Goal: Task Accomplishment & Management: Manage account settings

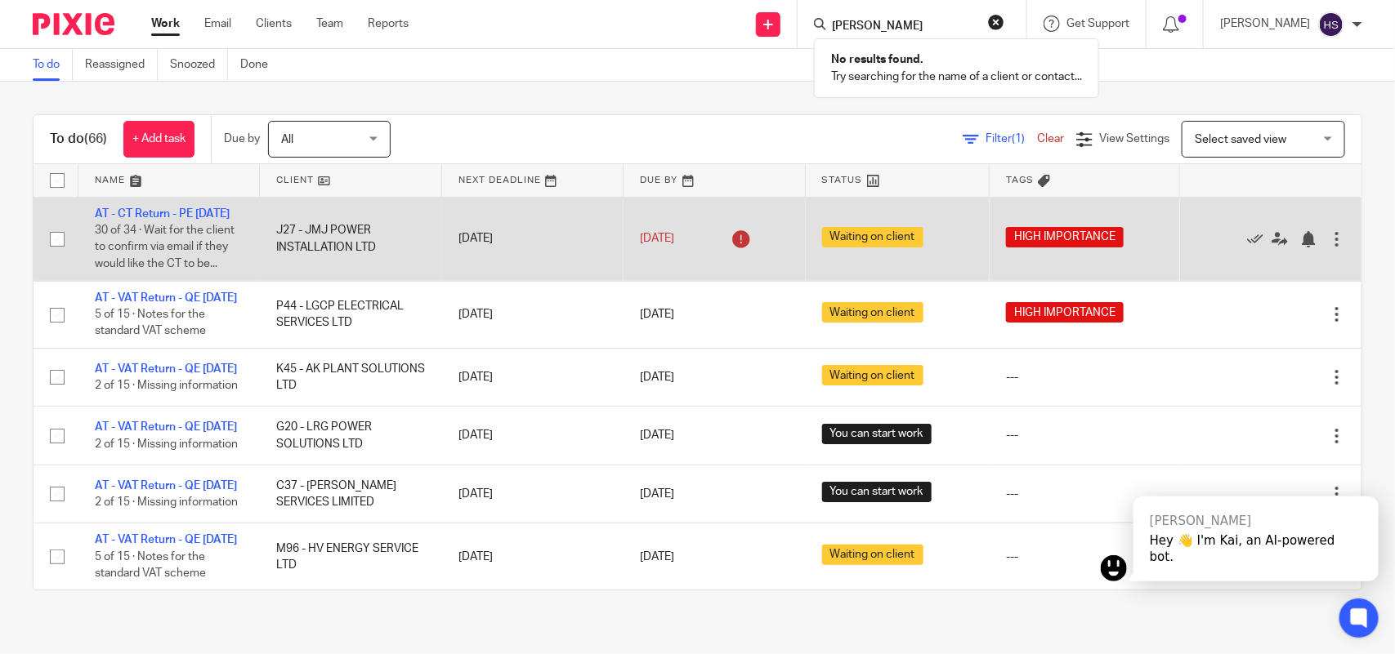
type input "ANDY"
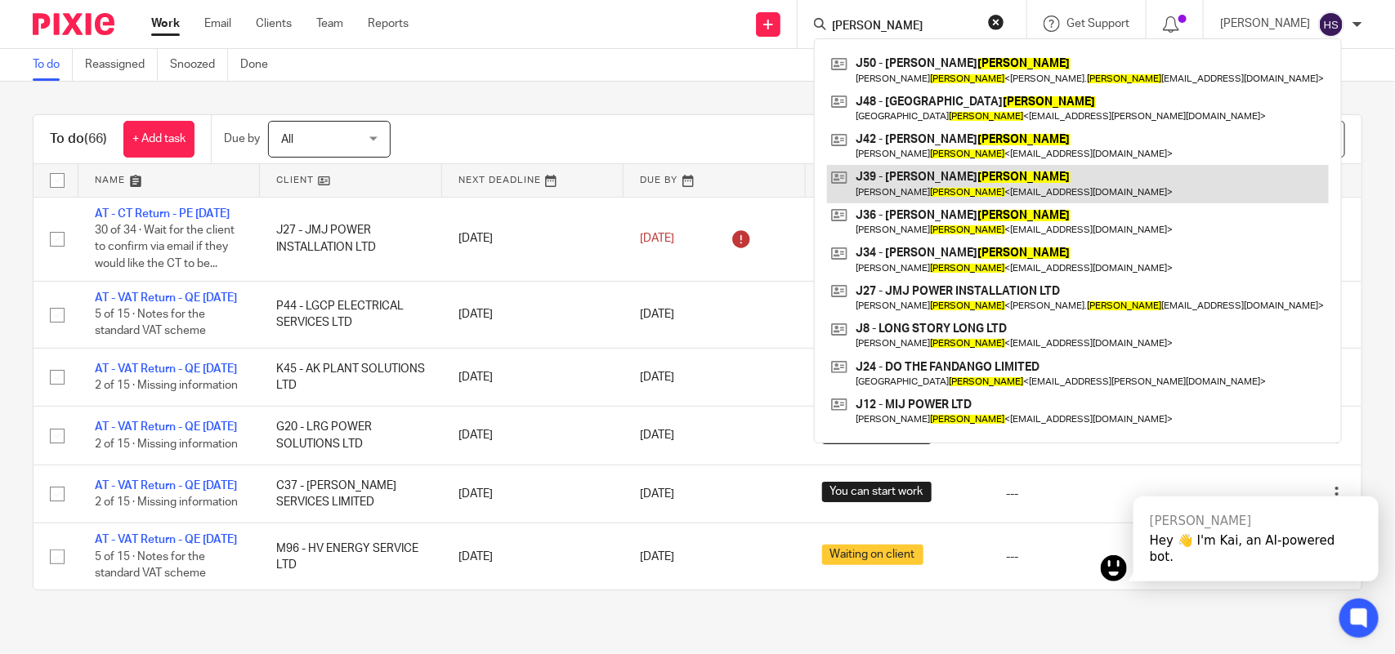
type input "jones"
click at [904, 176] on link at bounding box center [1078, 184] width 502 height 38
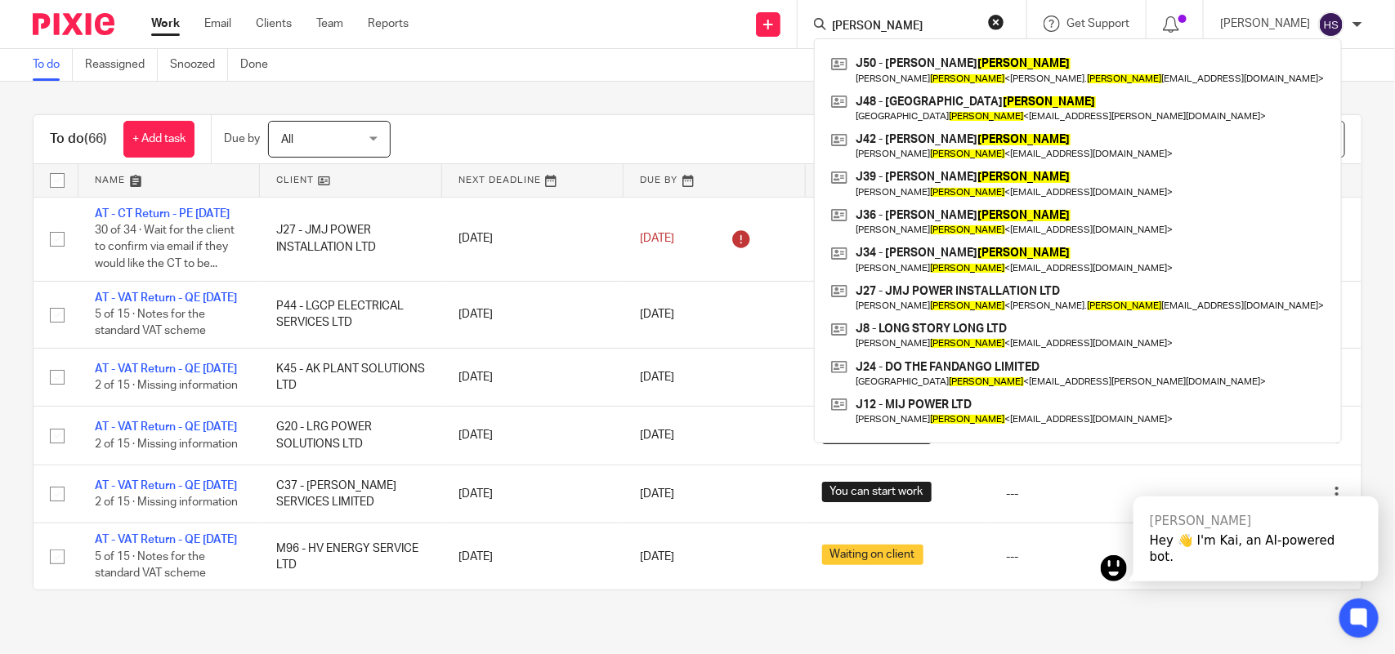
click at [165, 22] on link "Work" at bounding box center [165, 24] width 29 height 16
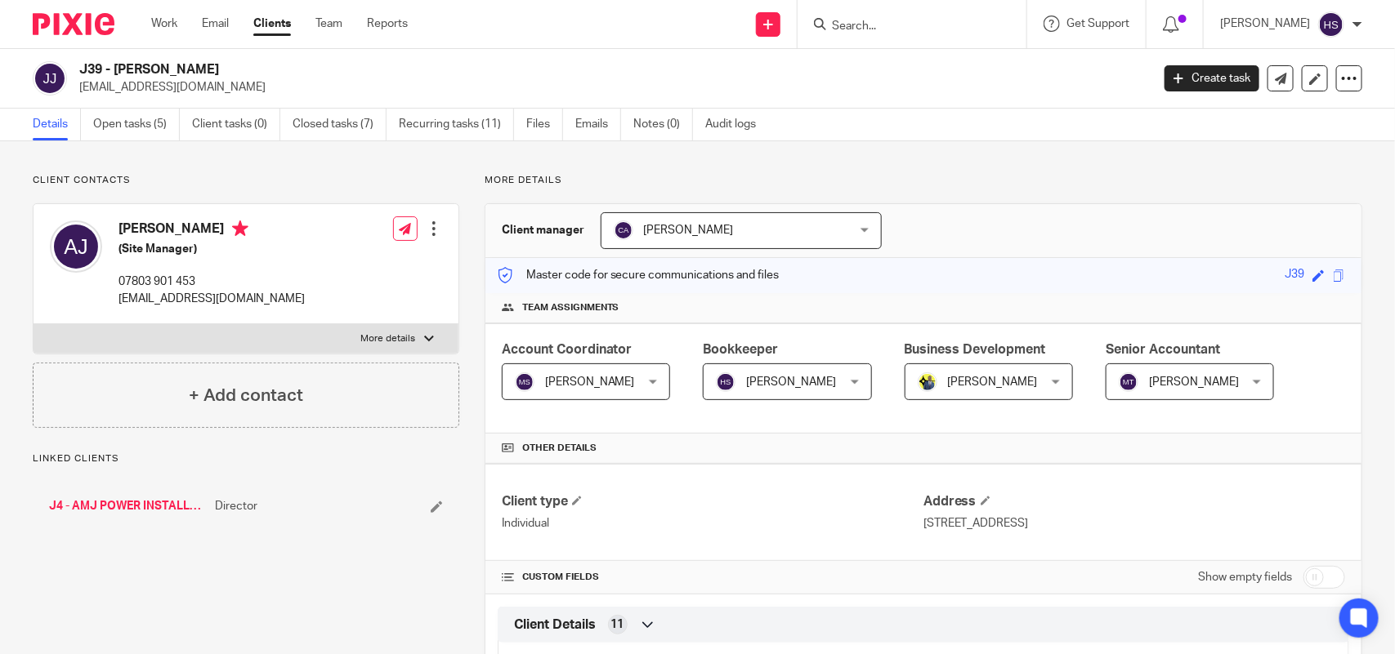
click at [132, 505] on link "J4 - AMJ POWER INSTALLATION LTD" at bounding box center [128, 506] width 158 height 16
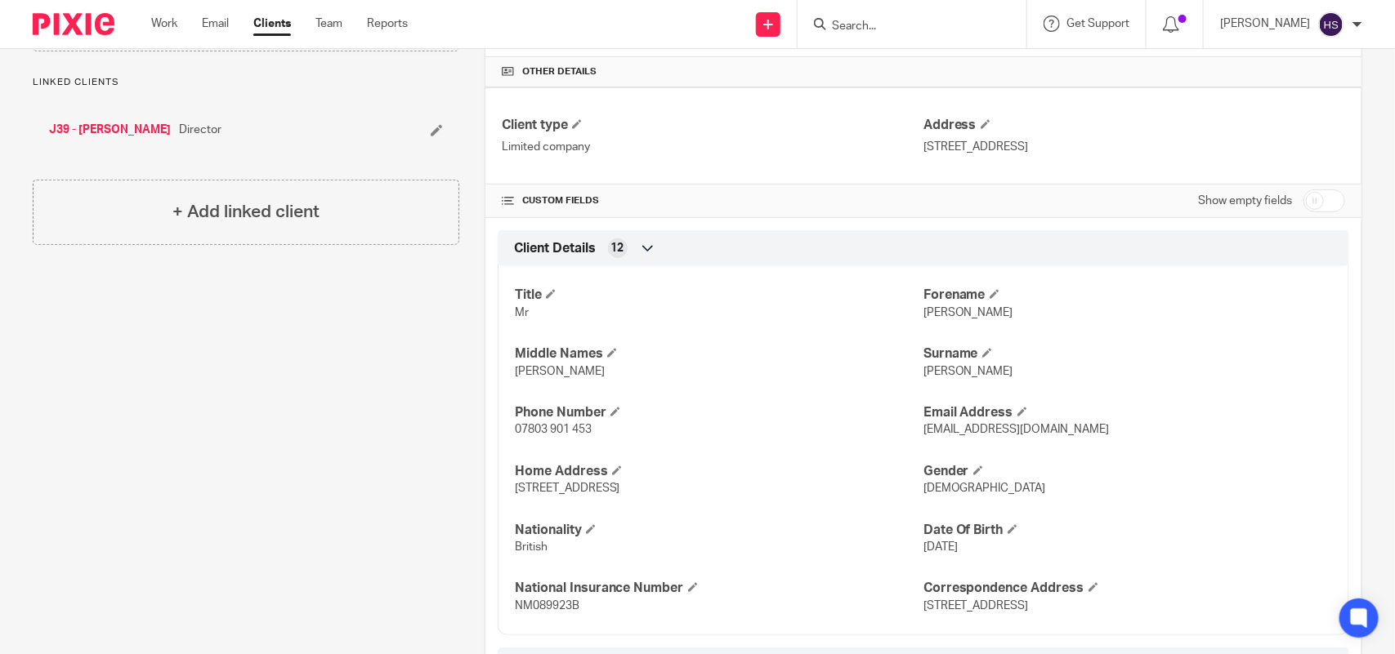
scroll to position [409, 0]
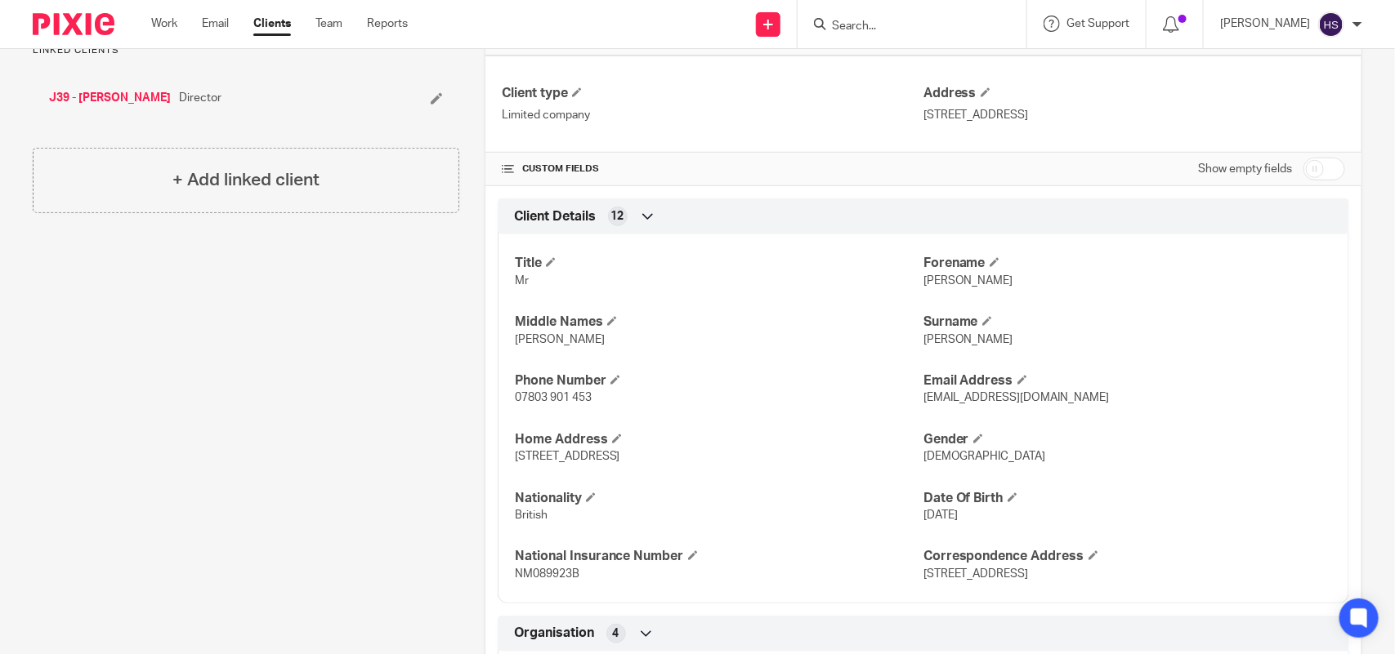
click at [923, 283] on span "[PERSON_NAME]" at bounding box center [968, 280] width 90 height 11
copy span "[PERSON_NAME]"
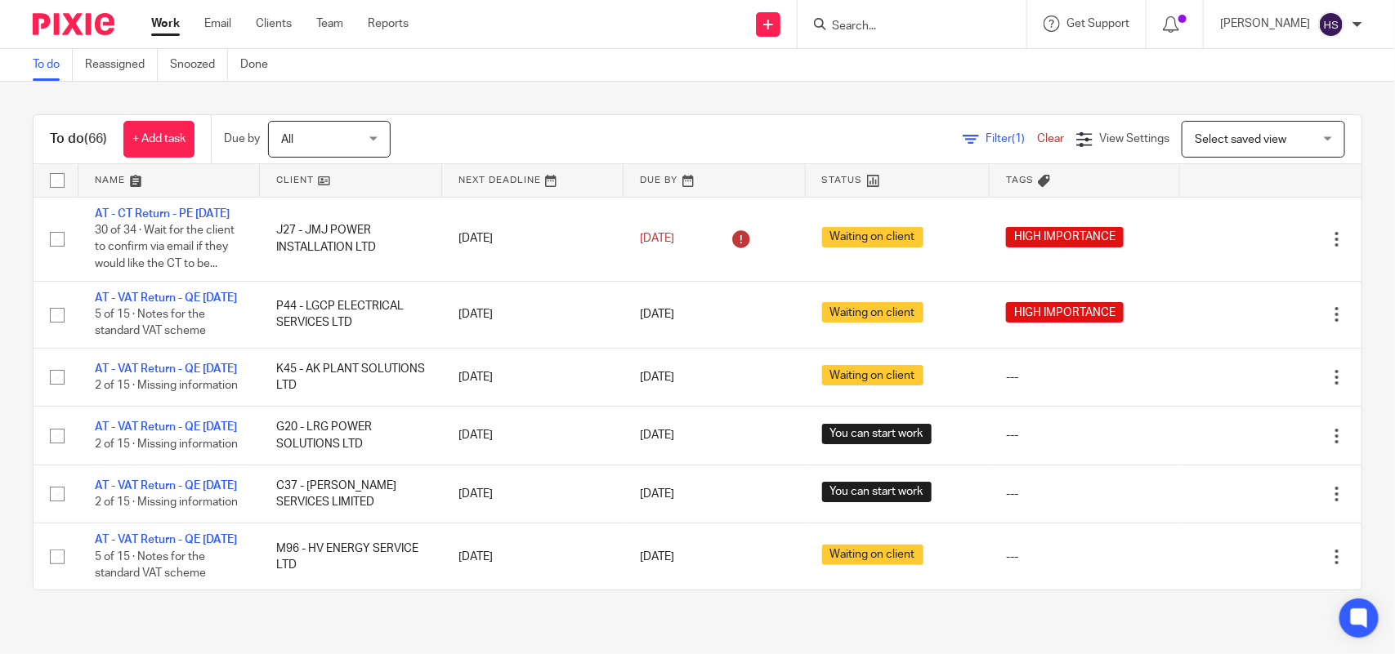
click at [614, 110] on div "To do (66) + Add task Due by All All Today Tomorrow This week Next week This mo…" at bounding box center [697, 353] width 1395 height 542
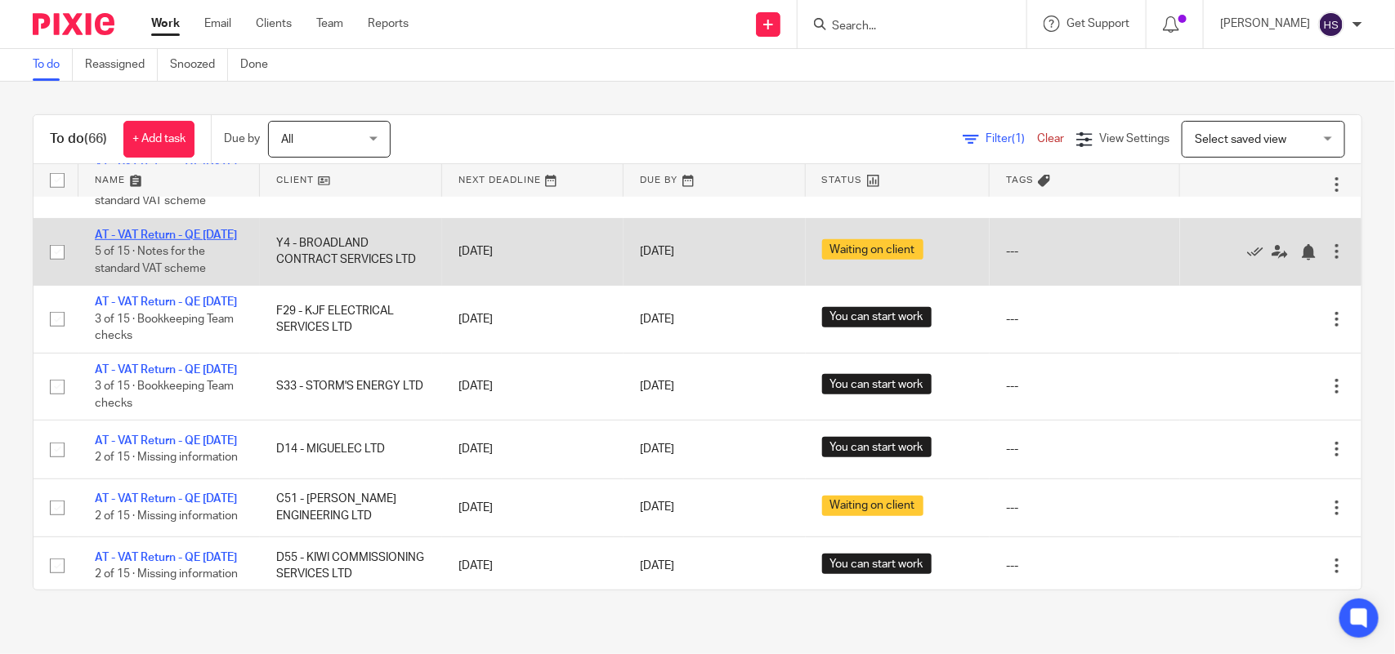
click at [166, 241] on link "AT - VAT Return - QE [DATE]" at bounding box center [166, 235] width 142 height 11
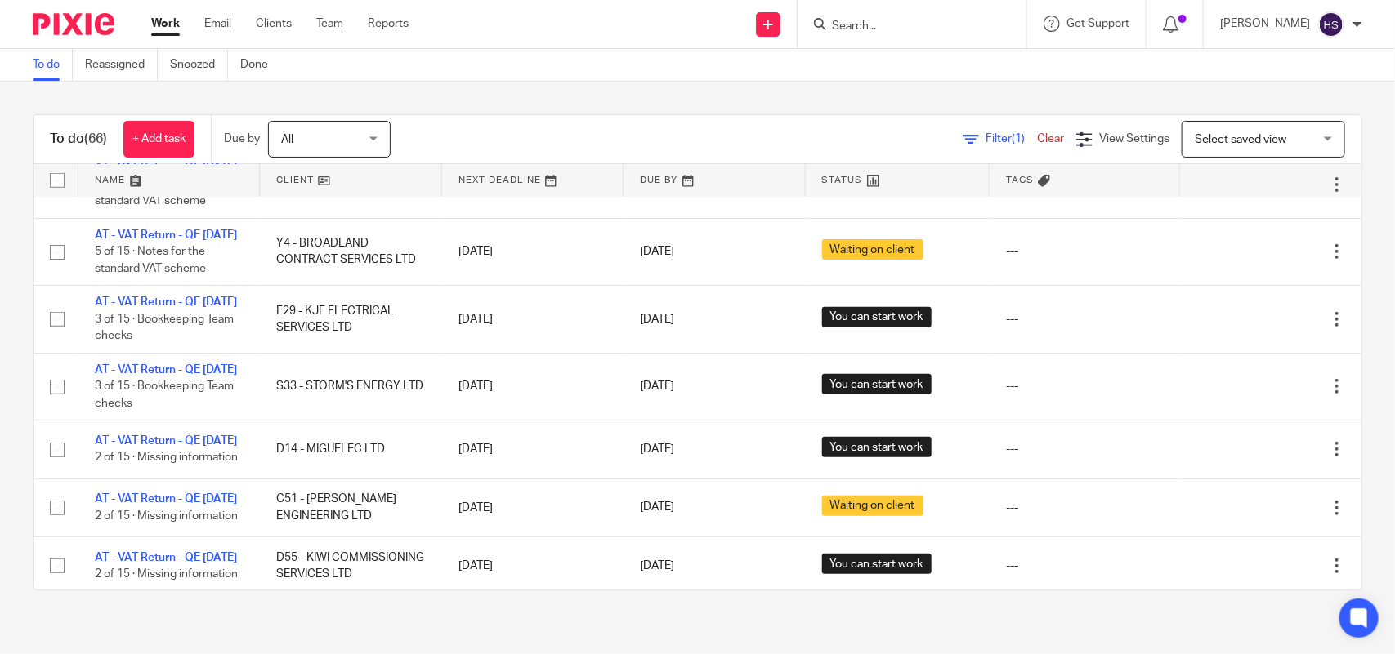
click at [176, 16] on link "Work" at bounding box center [165, 24] width 29 height 16
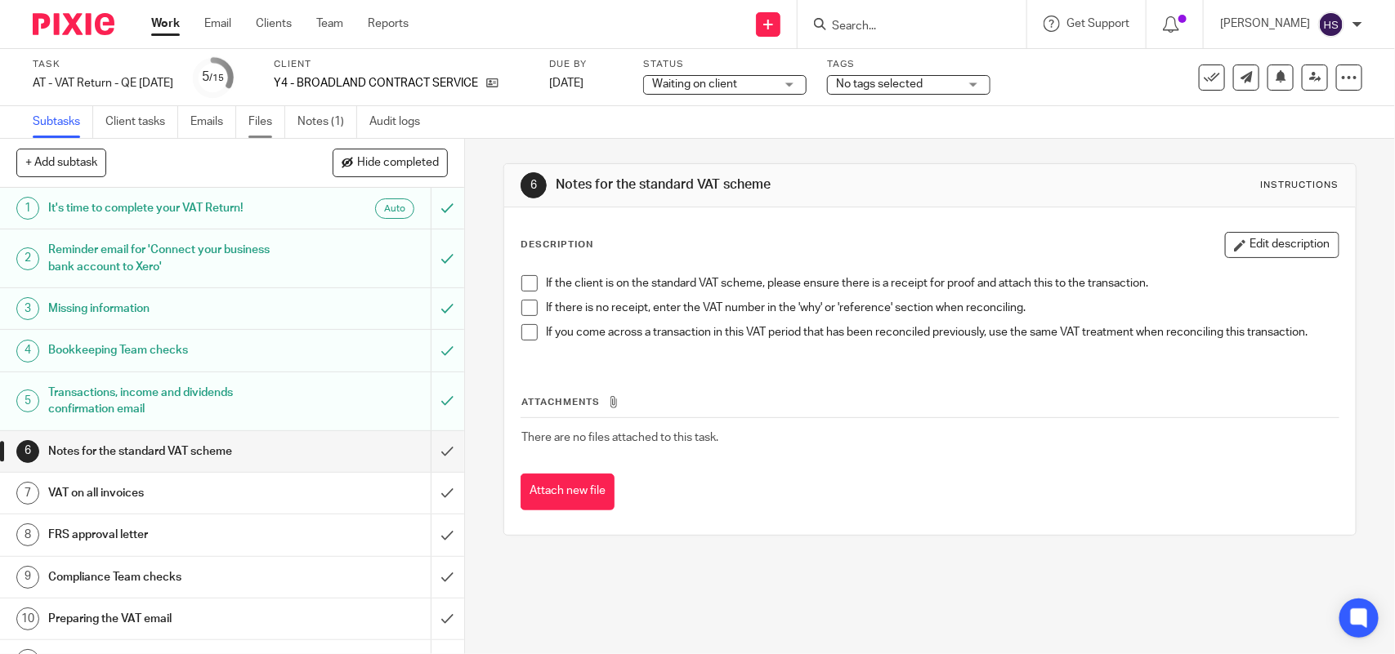
click at [264, 121] on link "Files" at bounding box center [266, 122] width 37 height 32
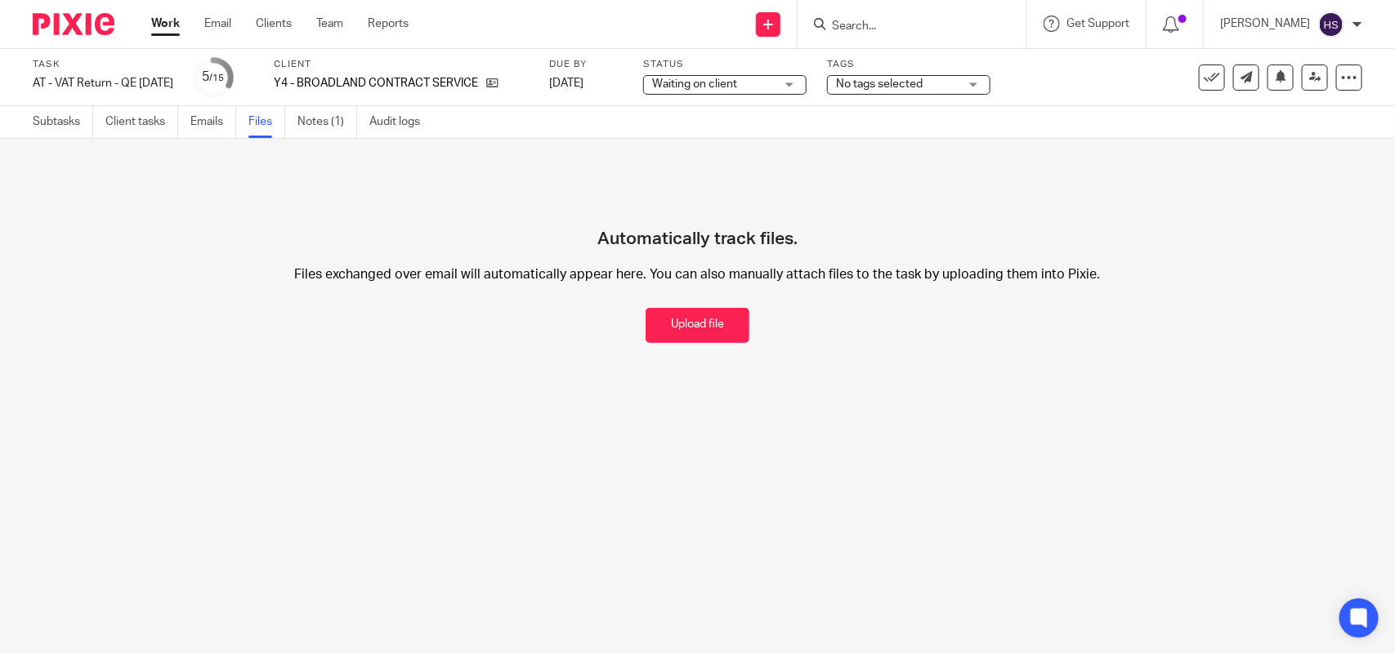
click at [662, 328] on button "Upload file" at bounding box center [697, 325] width 104 height 35
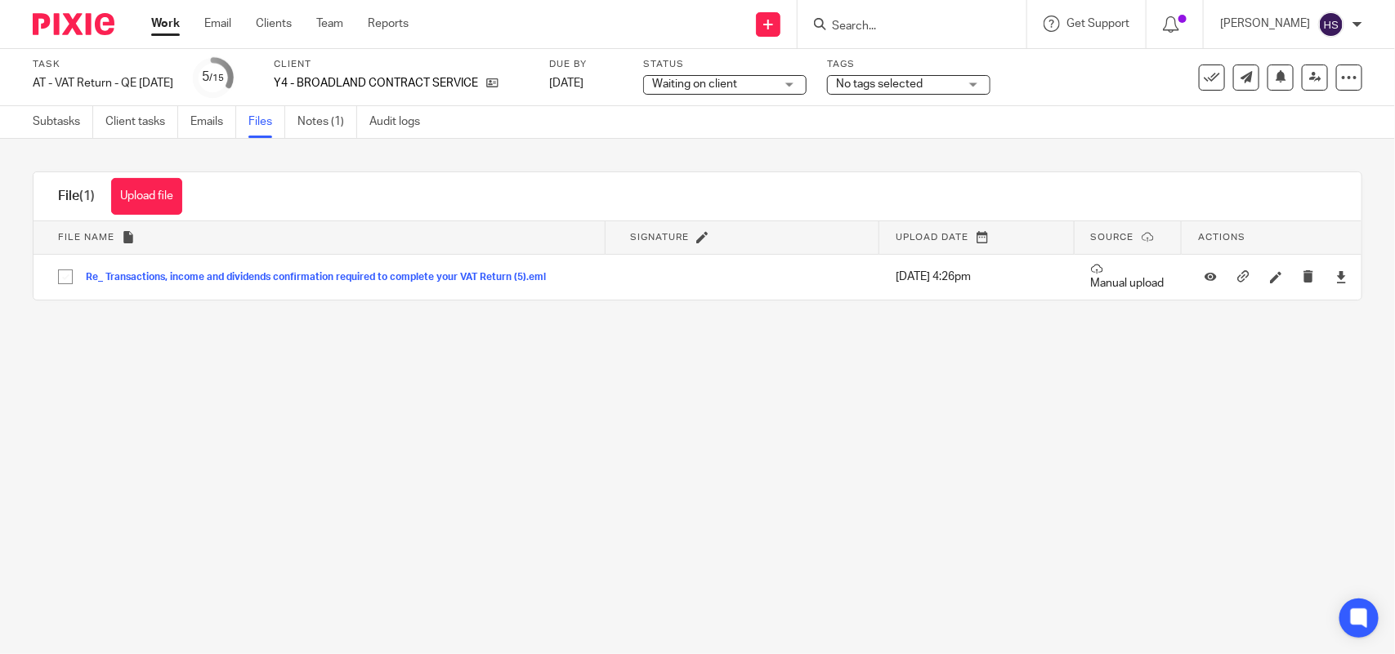
click at [145, 199] on button "Upload file" at bounding box center [146, 196] width 71 height 37
click at [333, 137] on div "Subtasks Client tasks Emails Files Notes (1) Audit logs" at bounding box center [697, 122] width 1395 height 33
click at [337, 127] on link "Notes (1)" at bounding box center [327, 122] width 60 height 32
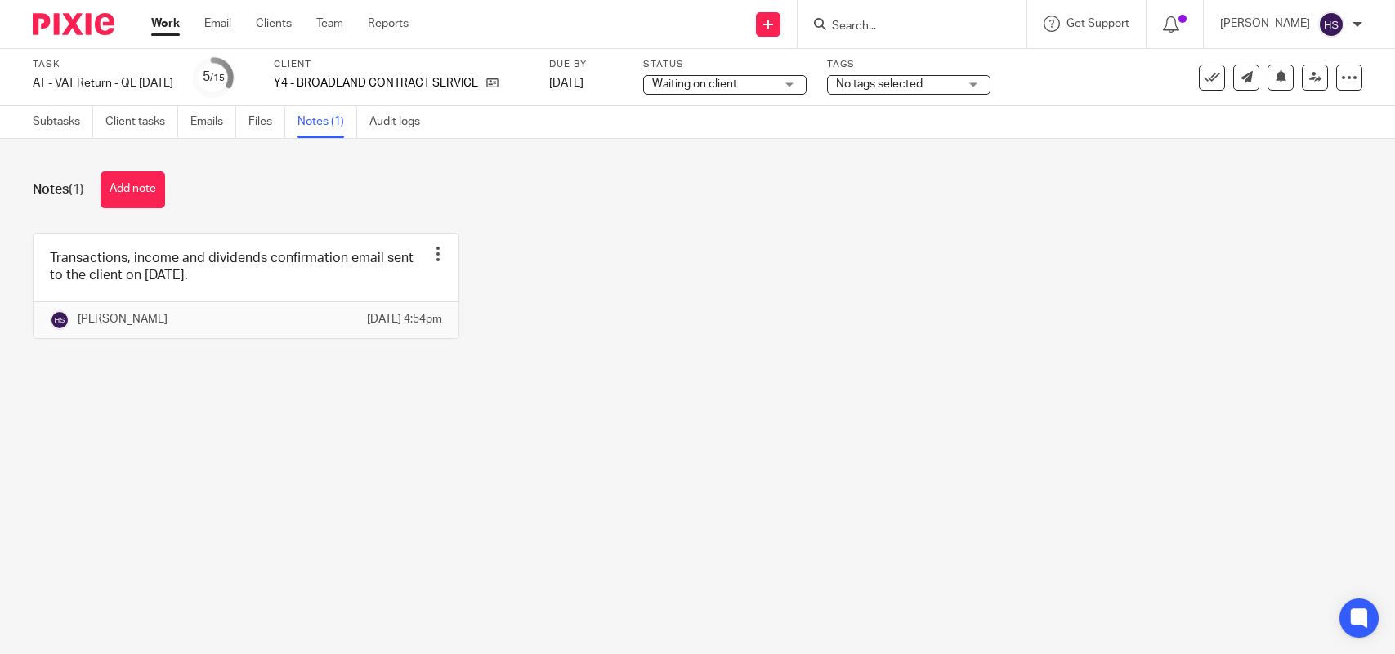
click at [153, 199] on button "Add note" at bounding box center [132, 190] width 65 height 37
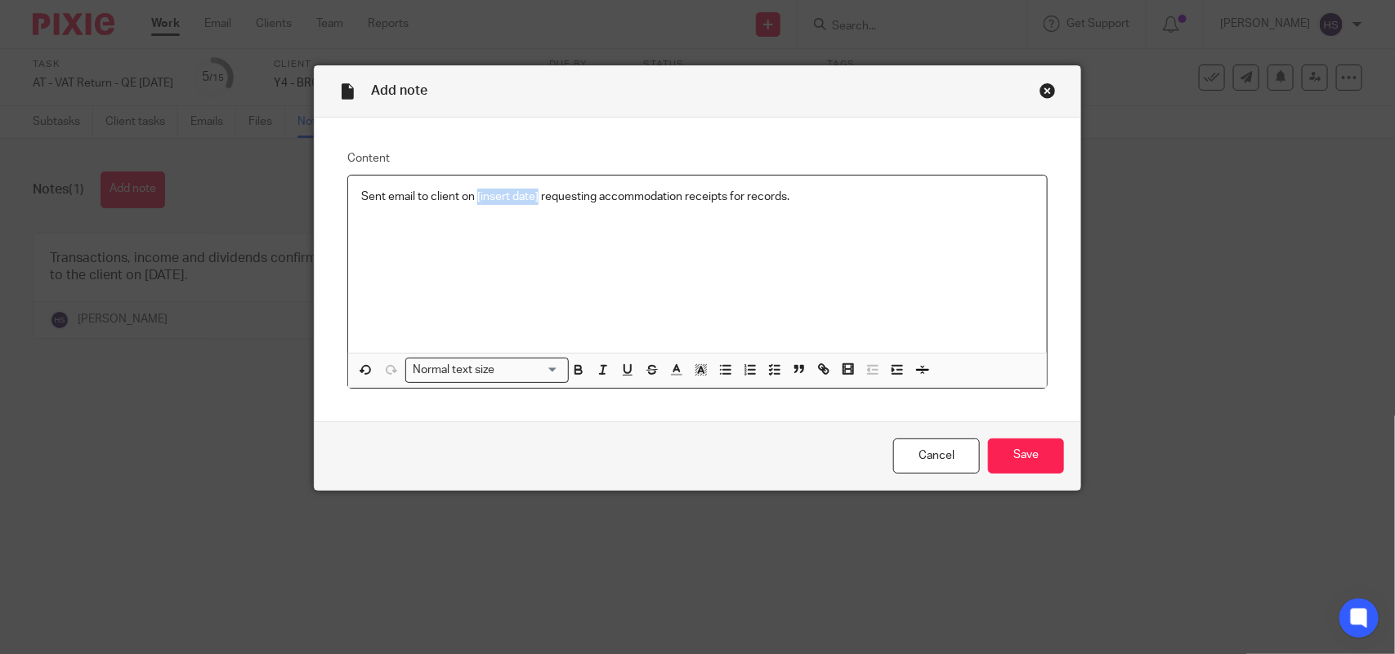
drag, startPoint x: 470, startPoint y: 196, endPoint x: 531, endPoint y: 197, distance: 61.3
click at [531, 197] on p "Sent email to client on [insert date] requesting accommodation receipts for rec…" at bounding box center [697, 197] width 672 height 16
drag, startPoint x: 842, startPoint y: 209, endPoint x: 248, endPoint y: 221, distance: 594.9
click at [248, 221] on div "Add note Content Sent email to client on 14.10.2025 requesting accommodation re…" at bounding box center [697, 327] width 1395 height 654
drag, startPoint x: 765, startPoint y: 198, endPoint x: 272, endPoint y: 198, distance: 492.7
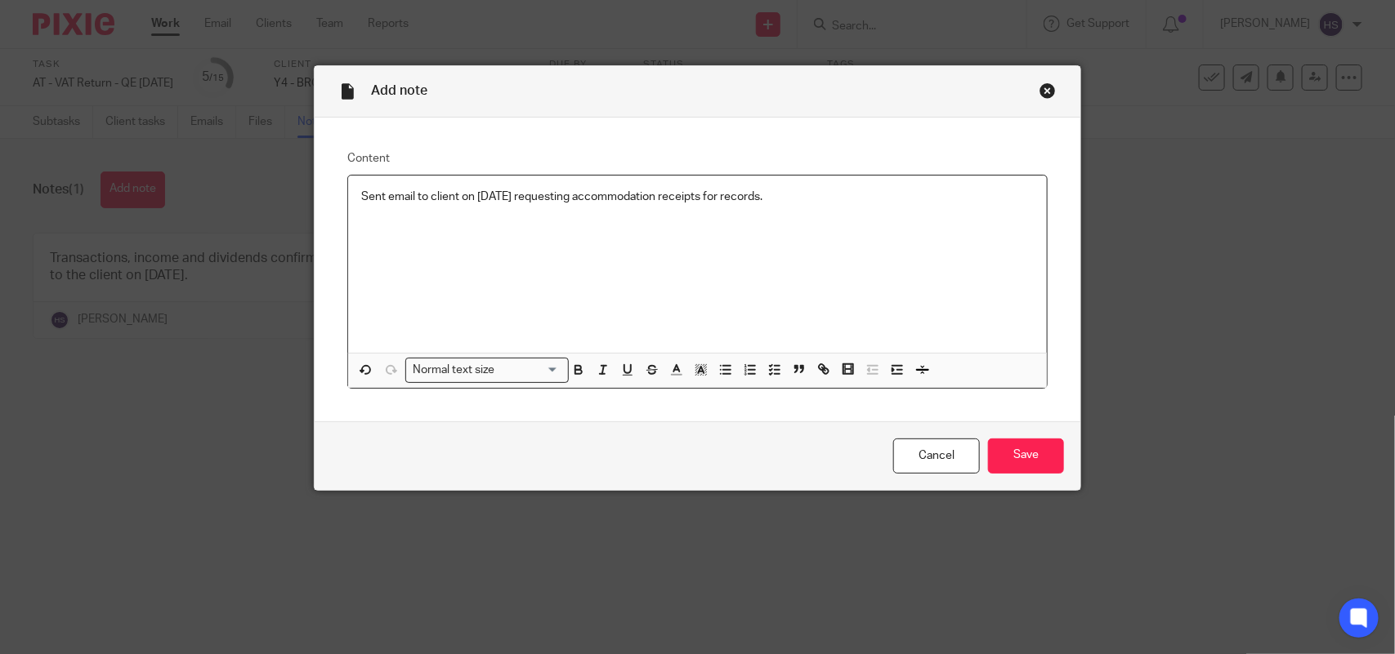
click at [272, 198] on div "Add note Content Sent email to client on 14.10.2025 requesting accommodation re…" at bounding box center [697, 327] width 1395 height 654
click at [770, 365] on polyline "button" at bounding box center [771, 366] width 2 height 2
click at [823, 203] on p "Sent email to client on [DATE] requesting accommodation receipts for records." at bounding box center [710, 197] width 648 height 16
click at [1003, 459] on input "Save" at bounding box center [1026, 456] width 76 height 35
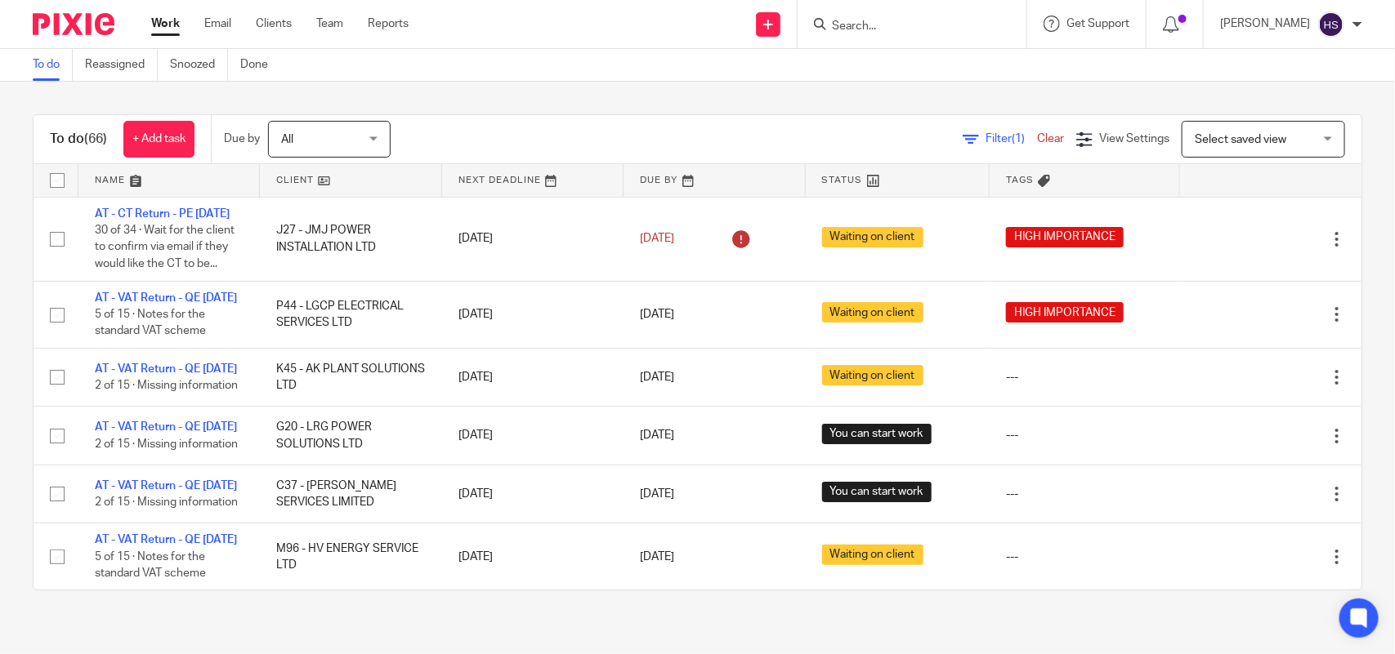
click at [969, 22] on input "Search" at bounding box center [903, 27] width 147 height 15
paste input "Jonathan Livingstone"
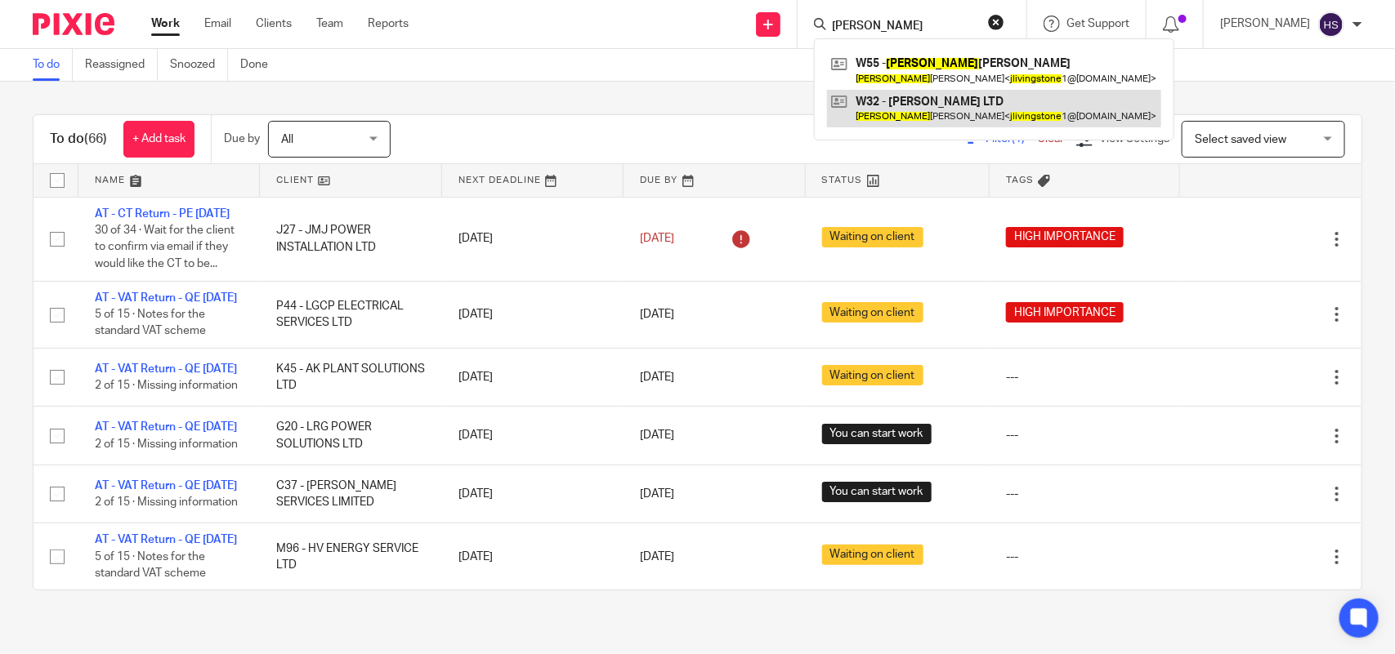
type input "Jonathan Livingstone"
click at [1028, 114] on link at bounding box center [994, 109] width 334 height 38
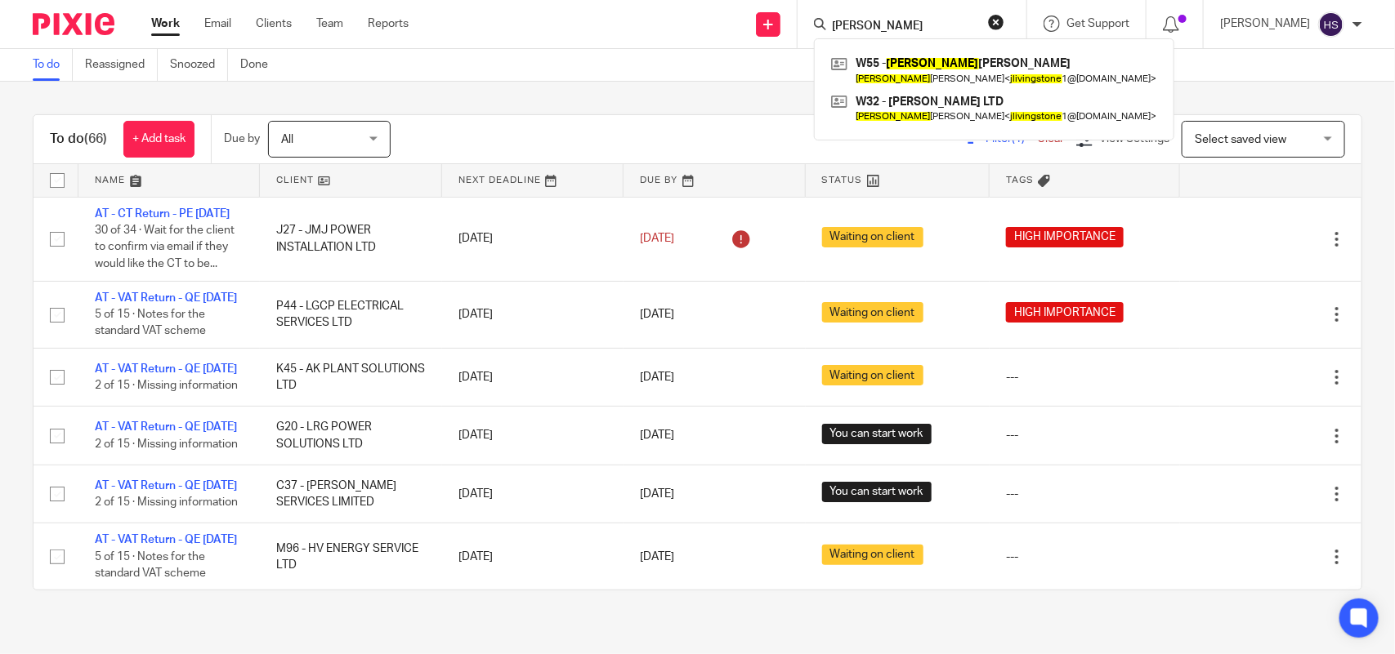
click at [154, 30] on link "Work" at bounding box center [165, 24] width 29 height 16
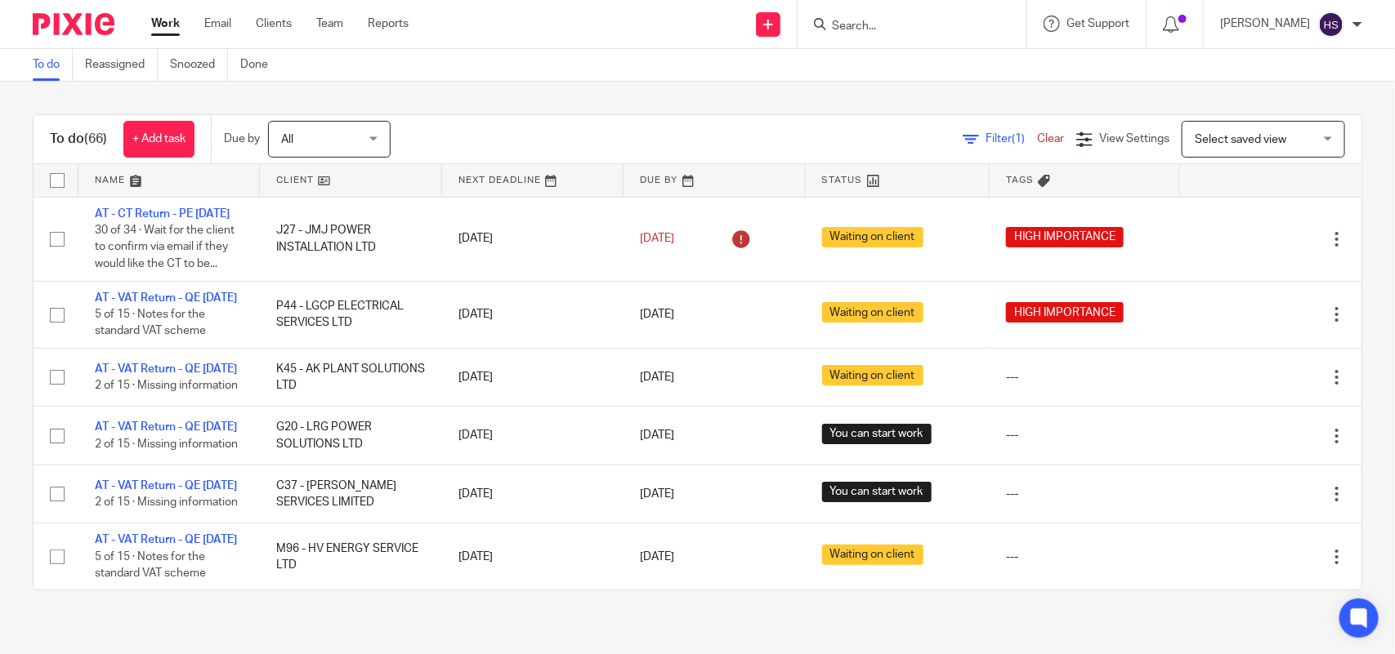
click at [936, 23] on input "Search" at bounding box center [903, 27] width 147 height 15
paste input "Deme Flaviu"
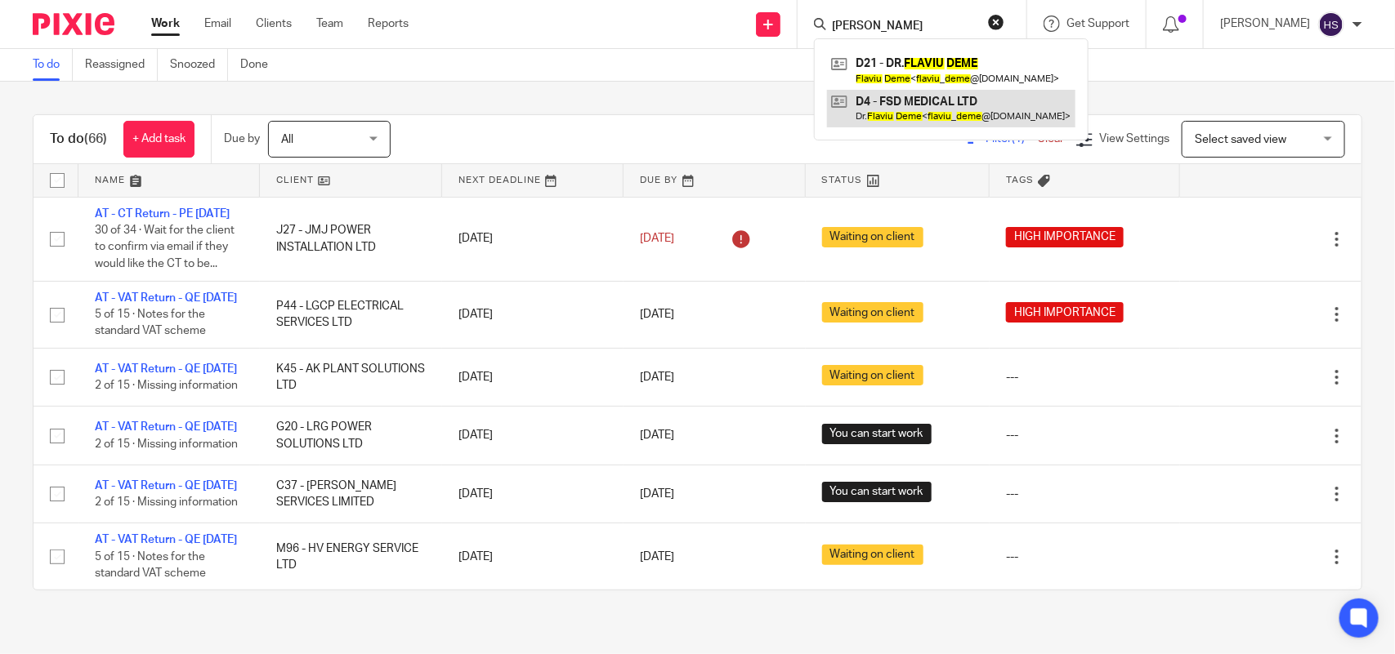
type input "Deme Flaviu"
click at [1020, 106] on link at bounding box center [951, 109] width 248 height 38
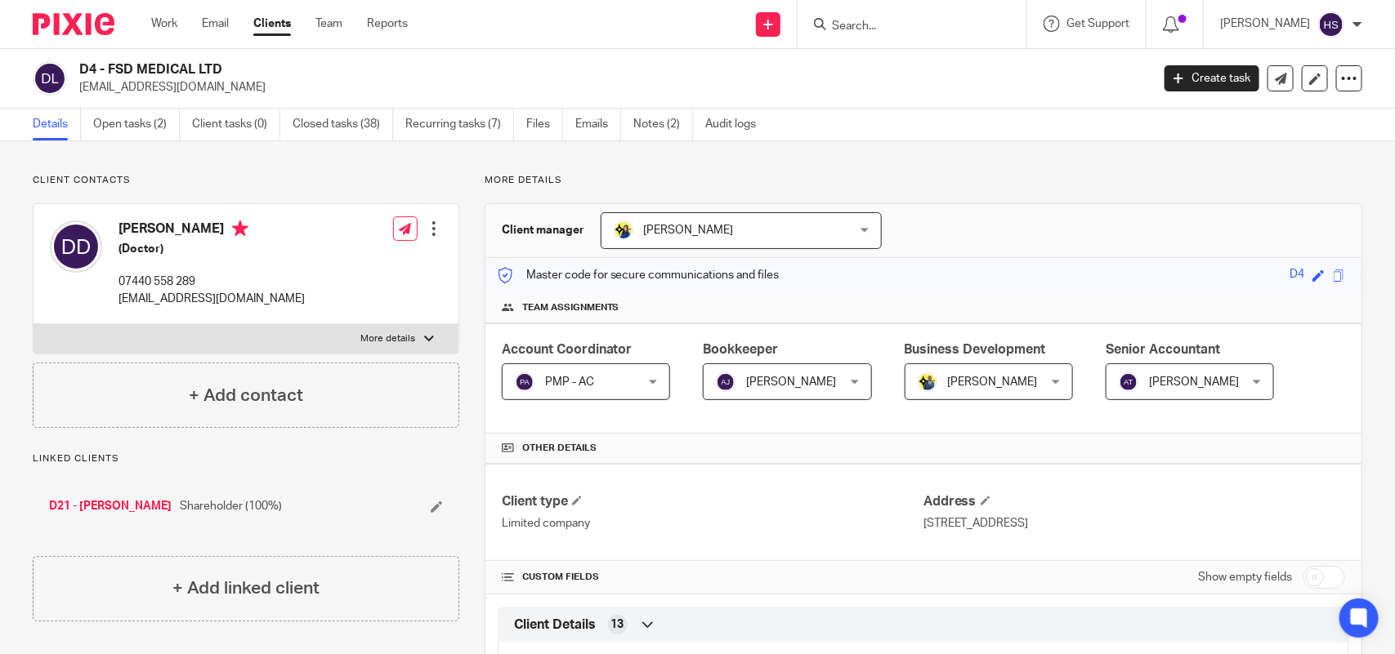
click at [936, 16] on form at bounding box center [917, 24] width 174 height 20
click at [936, 25] on input "Search" at bounding box center [903, 27] width 147 height 15
paste input "[PERSON_NAME]"
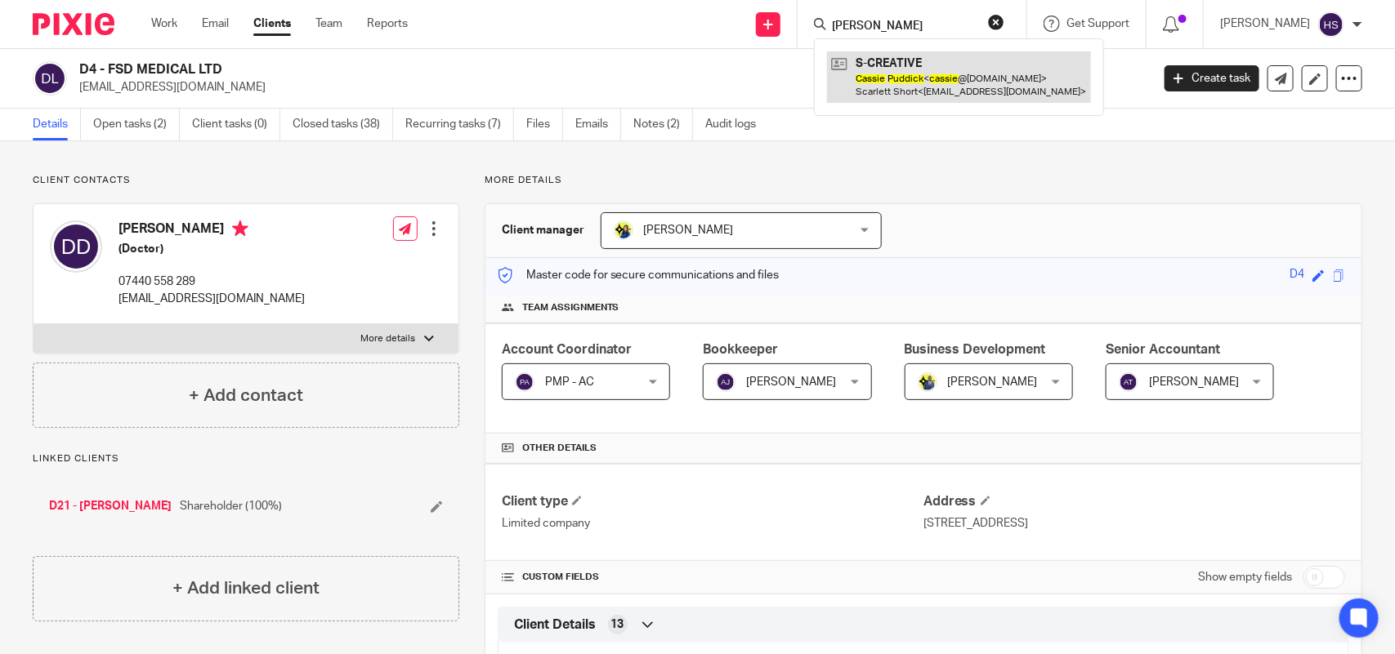
type input "[PERSON_NAME]"
click at [971, 63] on link at bounding box center [959, 76] width 264 height 51
